Goal: Task Accomplishment & Management: Use online tool/utility

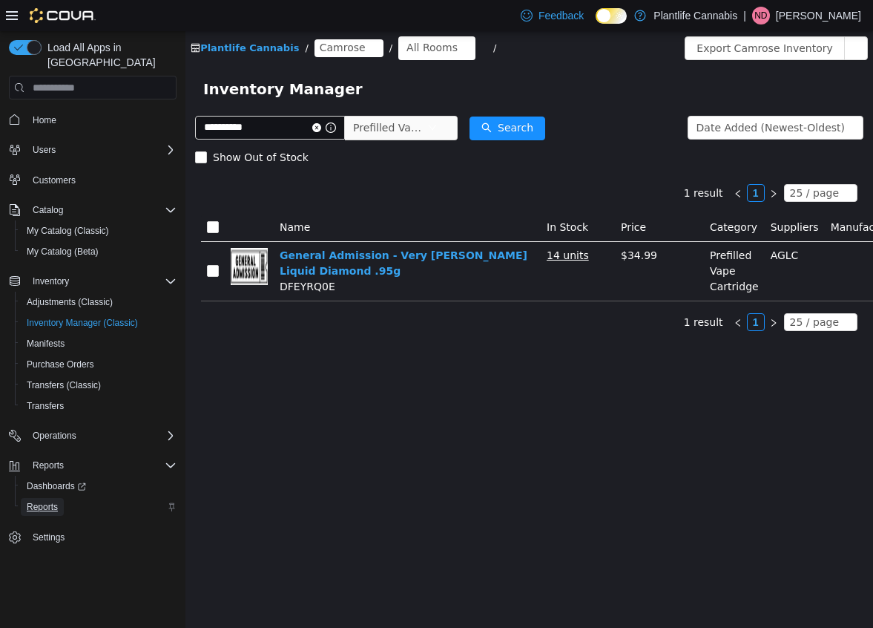
click at [45, 501] on span "Reports" at bounding box center [42, 507] width 31 height 12
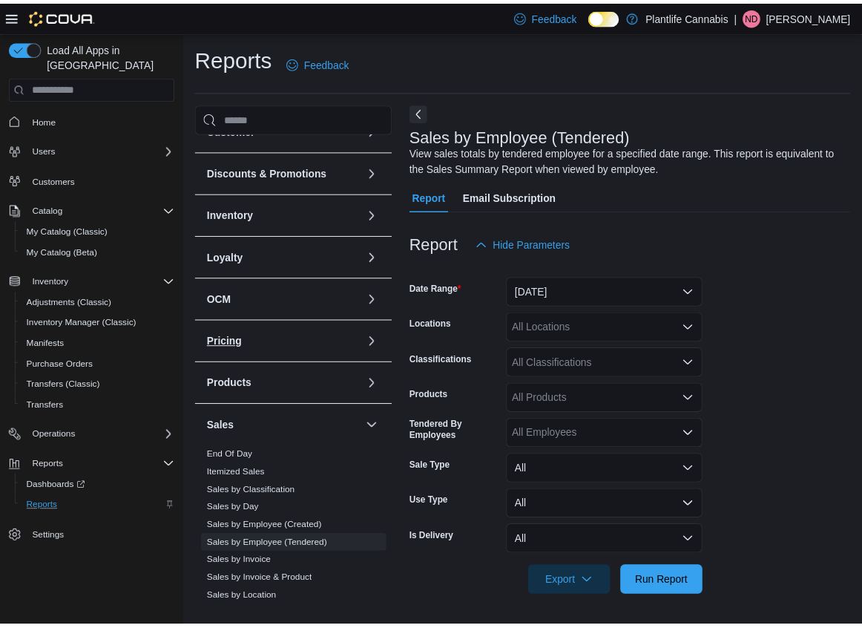
scroll to position [222, 0]
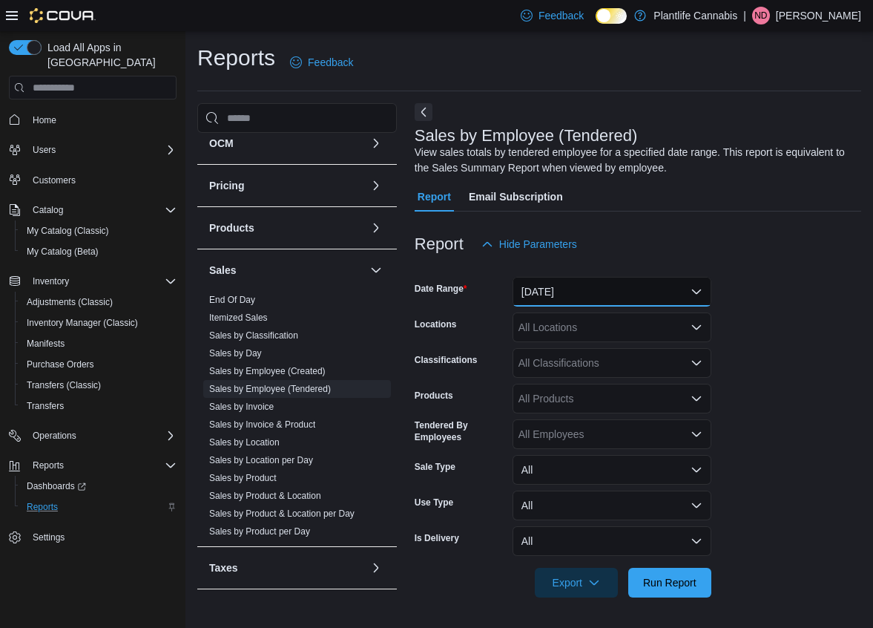
click at [557, 299] on button "[DATE]" at bounding box center [612, 292] width 199 height 30
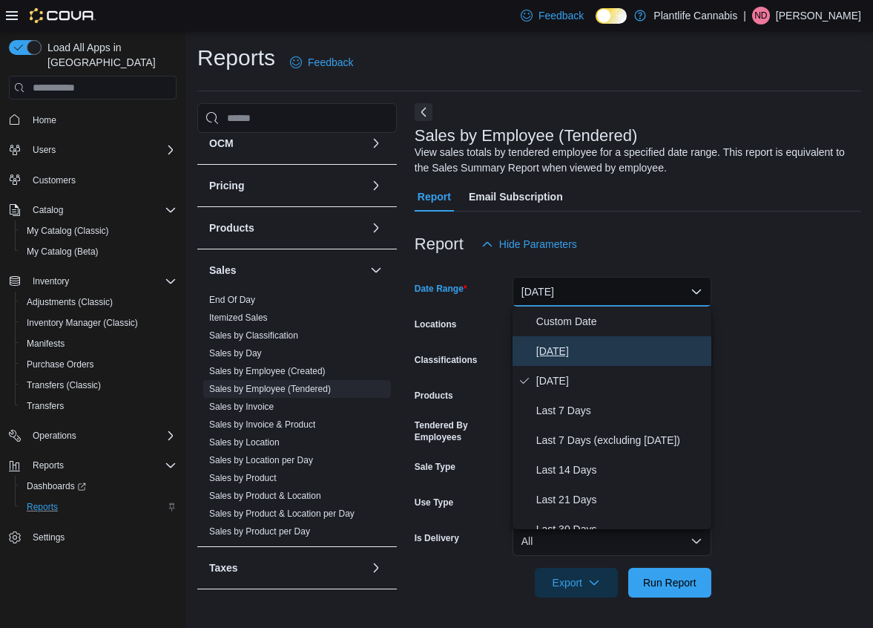
click at [633, 341] on button "[DATE]" at bounding box center [612, 351] width 199 height 30
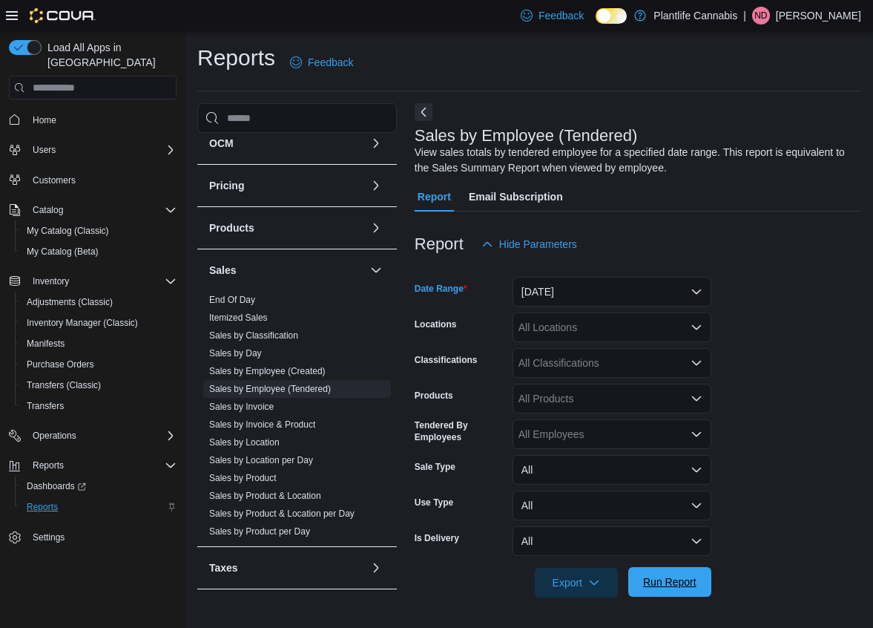
click at [693, 586] on span "Run Report" at bounding box center [669, 581] width 53 height 15
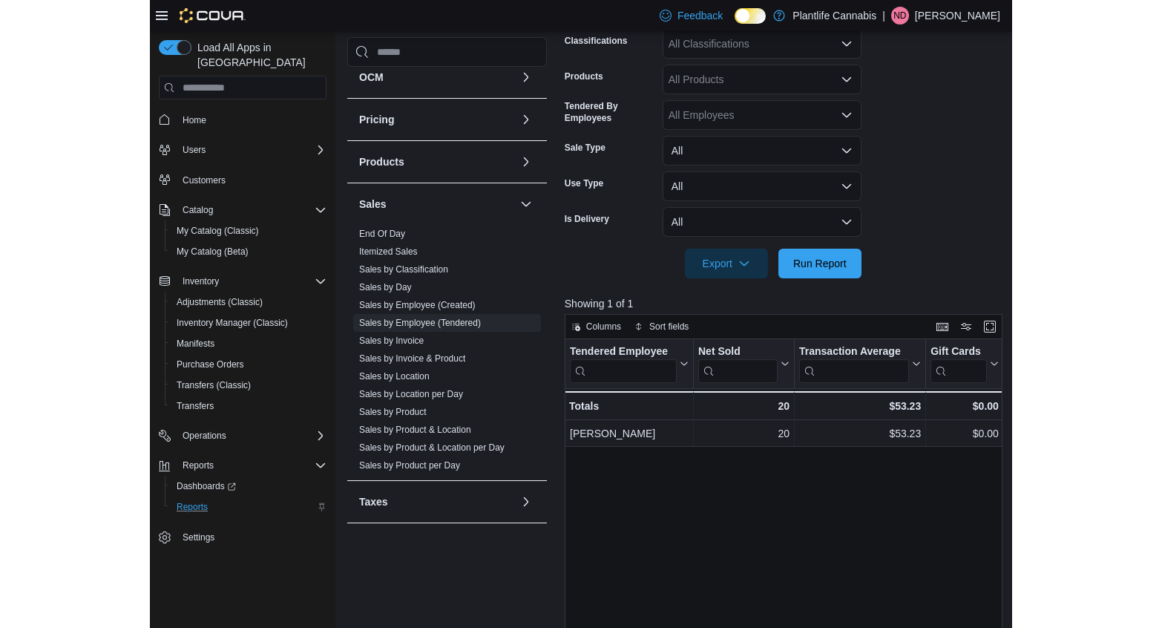
scroll to position [320, 0]
